Goal: Use online tool/utility: Utilize a website feature to perform a specific function

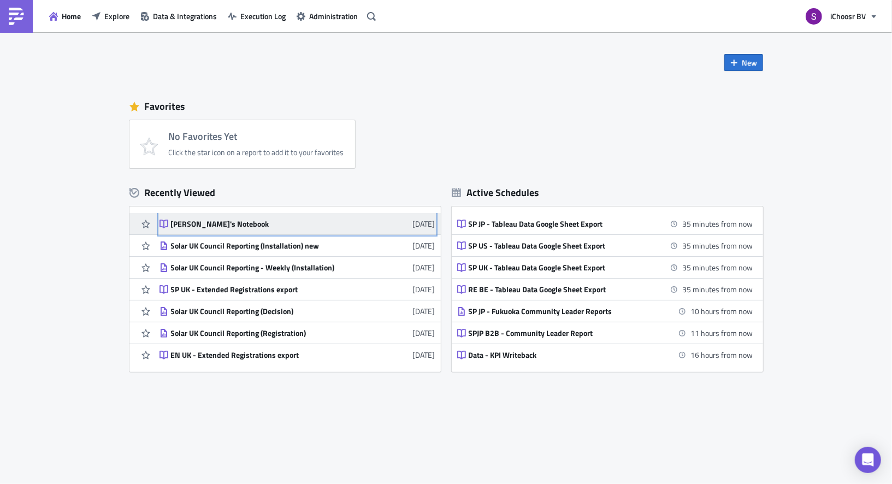
click at [228, 228] on div "Safiye's Notebook" at bounding box center [266, 224] width 191 height 10
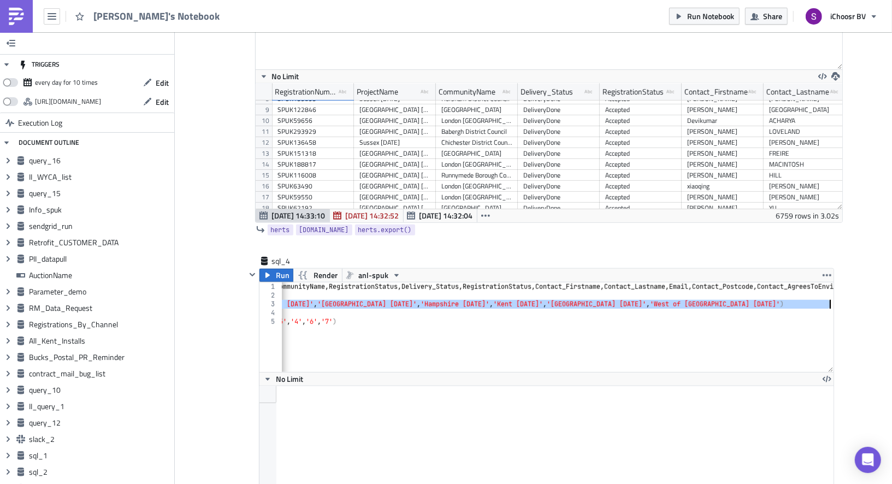
scroll to position [0, 170]
drag, startPoint x: 372, startPoint y: 278, endPoint x: 827, endPoint y: 276, distance: 455.1
click at [827, 282] on div "select RegistrationNumber , ProjectName , CommunityName , RegistrationStatus , …" at bounding box center [590, 335] width 956 height 107
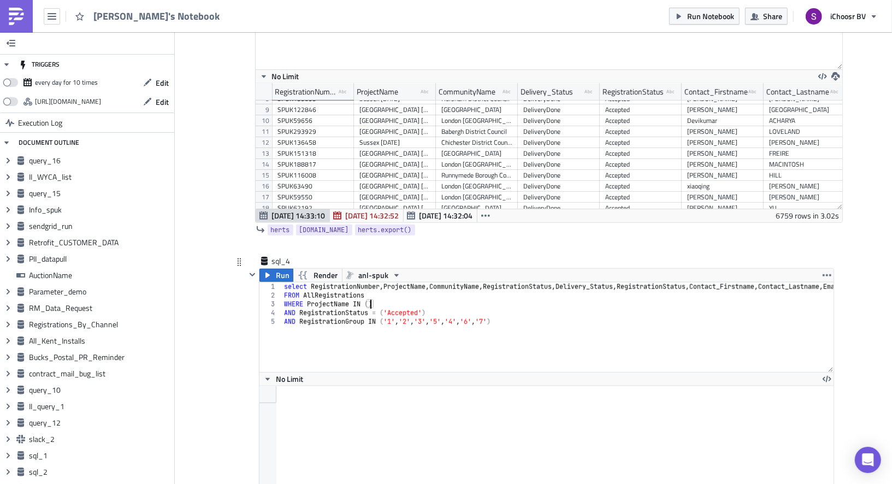
scroll to position [0, 0]
click at [411, 287] on div "select RegistrationNumber , ProjectName , CommunityName , RegistrationStatus , …" at bounding box center [760, 335] width 956 height 107
click at [445, 299] on div "select RegistrationNumber , ProjectName , CommunityName , RegistrationStatus , …" at bounding box center [760, 335] width 956 height 107
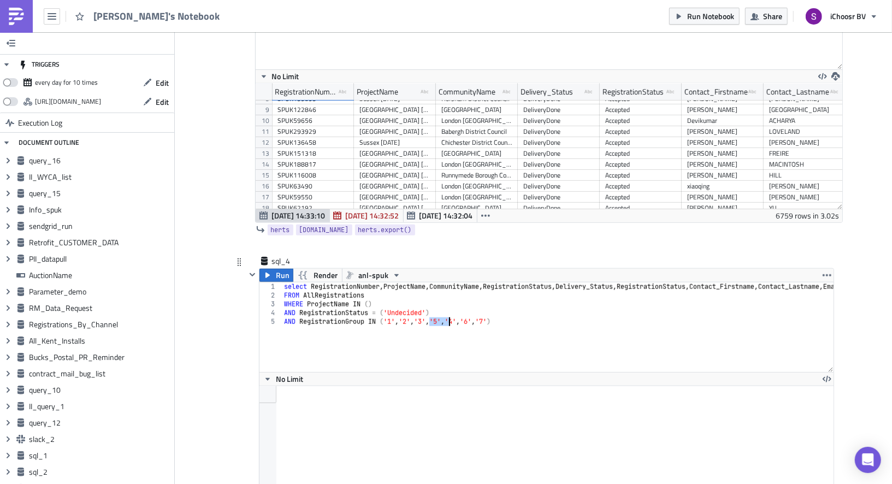
drag, startPoint x: 429, startPoint y: 297, endPoint x: 449, endPoint y: 298, distance: 19.7
click at [449, 298] on div "select RegistrationNumber , ProjectName , CommunityName , RegistrationStatus , …" at bounding box center [760, 335] width 956 height 107
drag, startPoint x: 445, startPoint y: 299, endPoint x: 475, endPoint y: 299, distance: 29.5
click at [476, 300] on div "select RegistrationNumber , ProjectName , CommunityName , RegistrationStatus , …" at bounding box center [760, 335] width 956 height 107
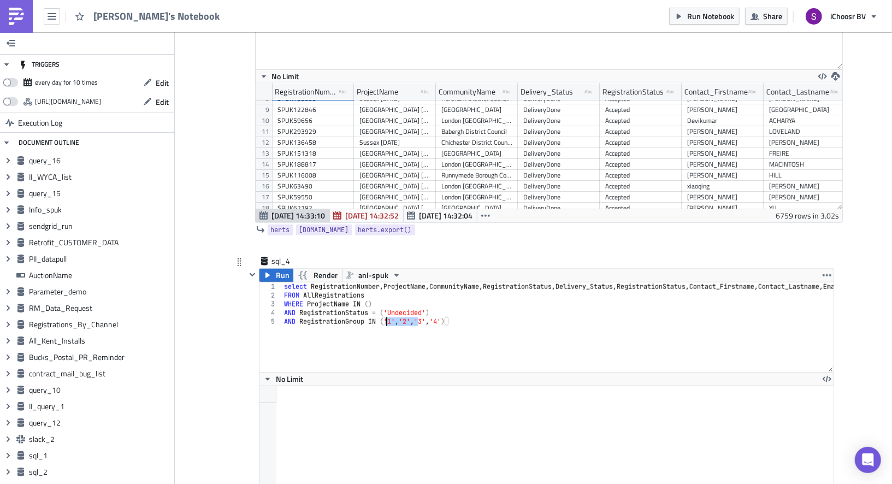
drag, startPoint x: 416, startPoint y: 300, endPoint x: 387, endPoint y: 299, distance: 29.0
click at [387, 299] on div "select RegistrationNumber , ProjectName , CommunityName , RegistrationStatus , …" at bounding box center [760, 335] width 956 height 107
click at [373, 282] on div "select RegistrationNumber , ProjectName , CommunityName , RegistrationStatus , …" at bounding box center [760, 335] width 956 height 107
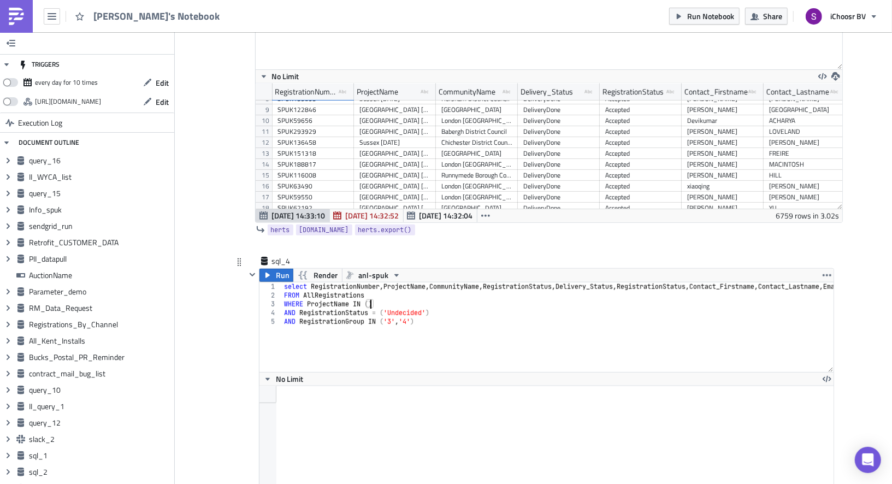
click at [372, 282] on div "select RegistrationNumber , ProjectName , CommunityName , RegistrationStatus , …" at bounding box center [760, 335] width 956 height 107
drag, startPoint x: 380, startPoint y: 280, endPoint x: 364, endPoint y: 279, distance: 15.9
click at [364, 282] on div "select RegistrationNumber , ProjectName , CommunityName , RegistrationStatus , …" at bounding box center [760, 335] width 956 height 107
click at [374, 282] on div "select RegistrationNumber , ProjectName , CommunityName , RegistrationStatus , …" at bounding box center [760, 335] width 956 height 107
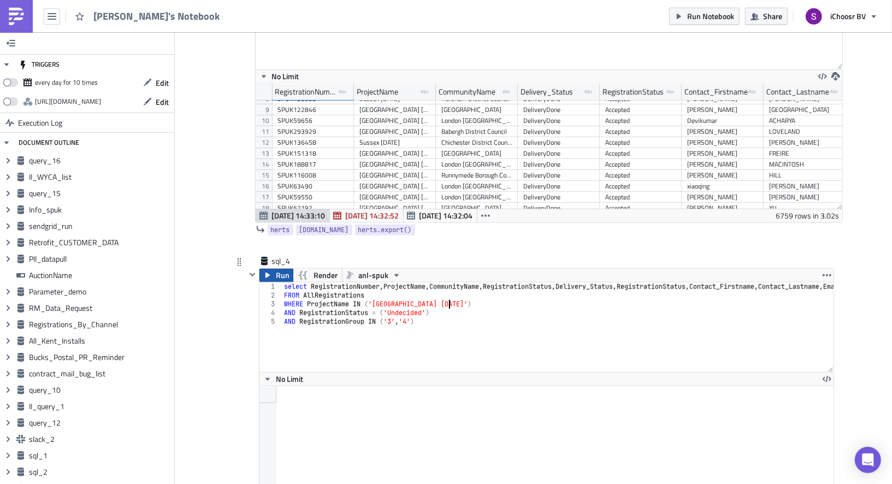
type textarea "WHERE ProjectName IN ('Berkshire July 2025')"
click at [272, 269] on button "Run" at bounding box center [277, 275] width 34 height 13
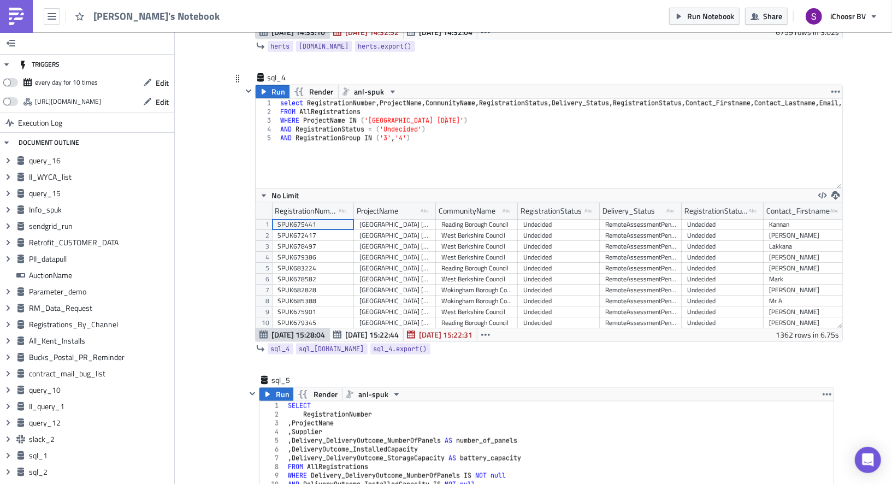
scroll to position [6141, 0]
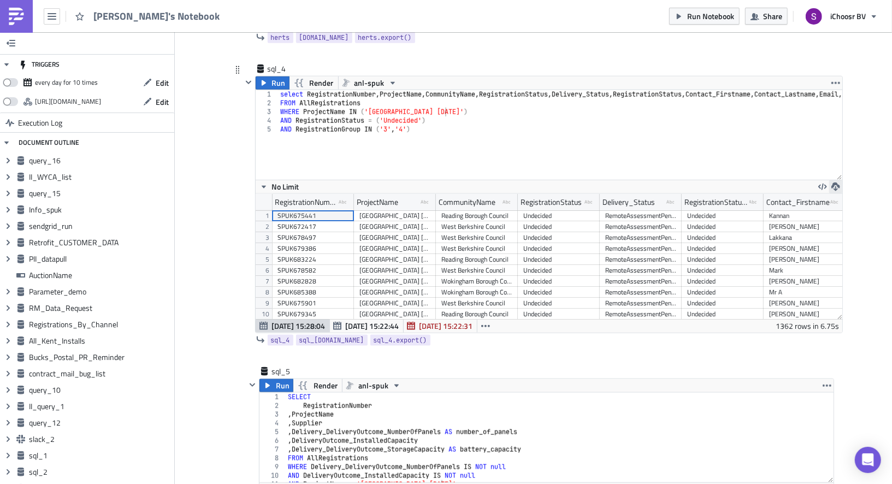
click at [837, 182] on icon "button" at bounding box center [836, 186] width 9 height 9
click at [768, 120] on div "CSV" at bounding box center [793, 119] width 85 height 11
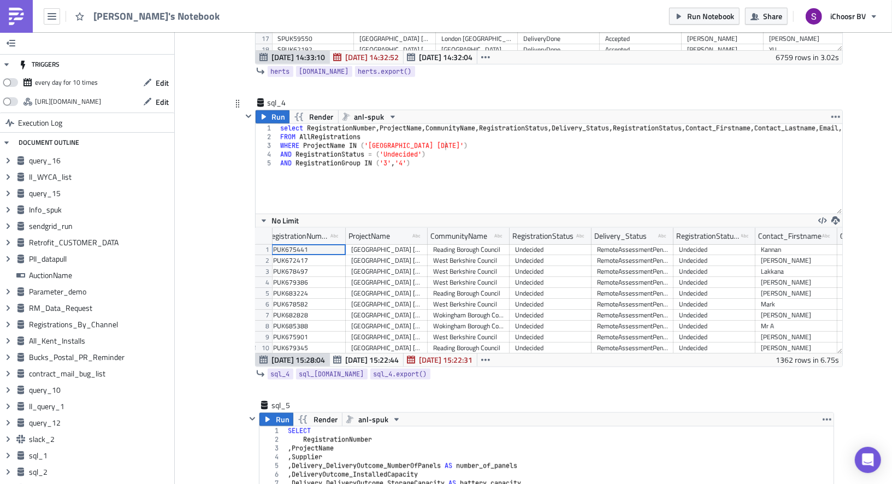
scroll to position [5, 0]
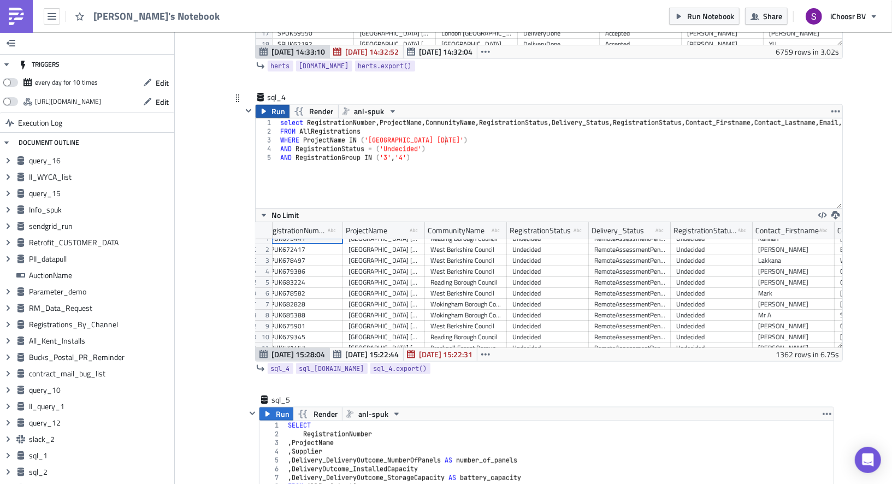
click at [269, 105] on button "Run" at bounding box center [273, 111] width 34 height 13
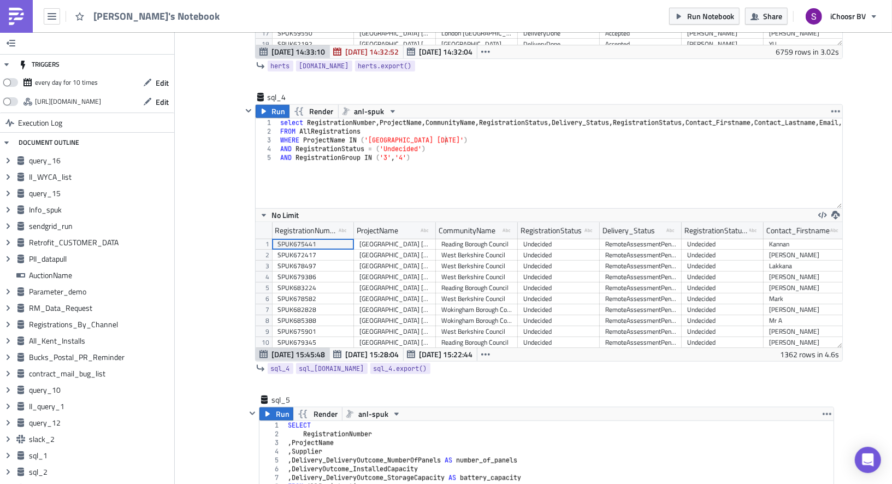
scroll to position [125, 587]
